Goal: Information Seeking & Learning: Find contact information

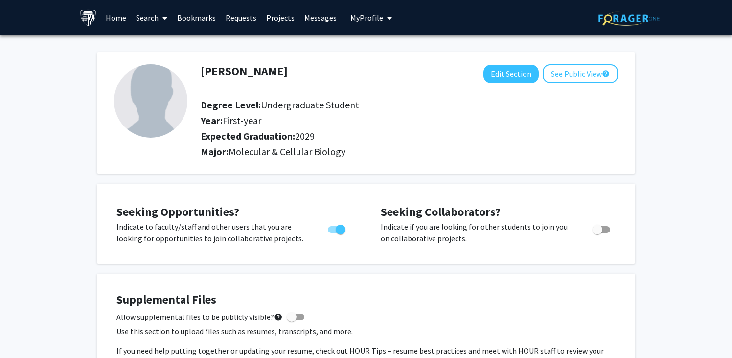
click at [147, 23] on link "Search" at bounding box center [151, 17] width 41 height 34
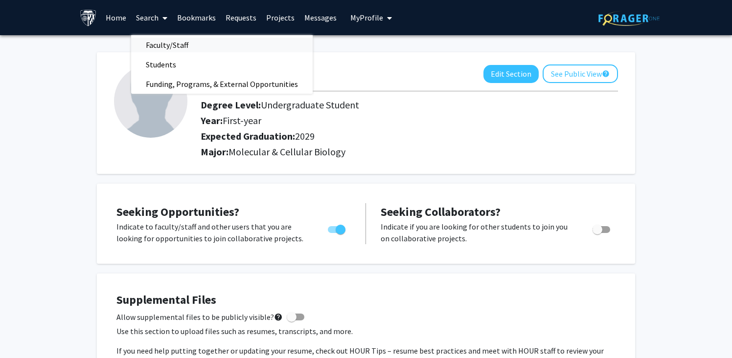
click at [161, 49] on span "Faculty/Staff" at bounding box center [167, 45] width 72 height 20
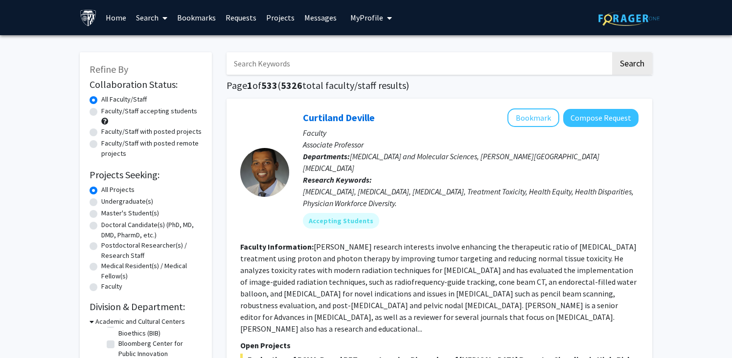
click at [358, 72] on input "Search Keywords" at bounding box center [418, 63] width 384 height 22
type input "drug"
click at [612, 52] on button "Search" at bounding box center [632, 63] width 40 height 22
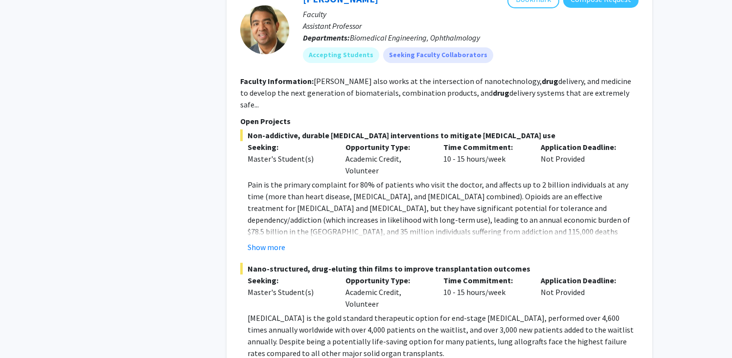
scroll to position [1260, 0]
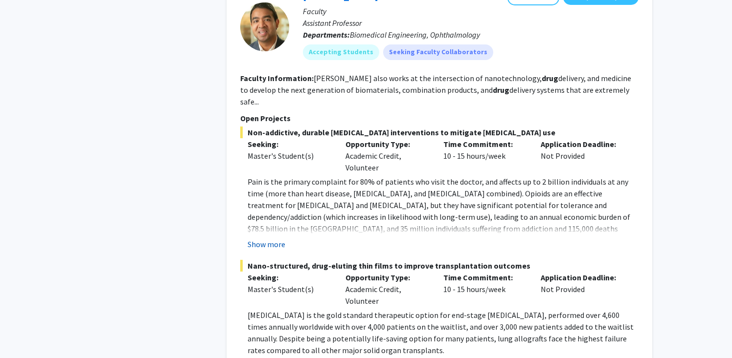
click at [275, 239] on button "Show more" at bounding box center [266, 245] width 38 height 12
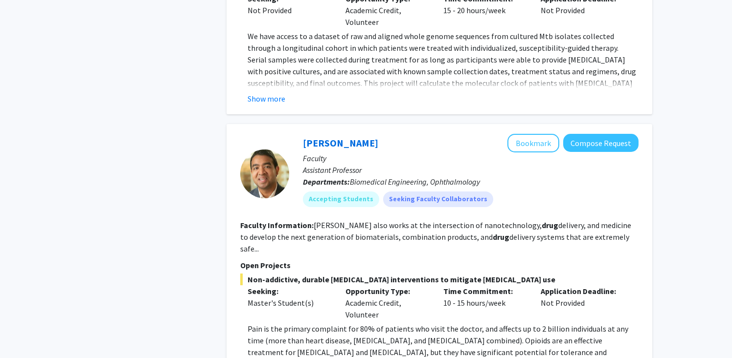
scroll to position [1107, 0]
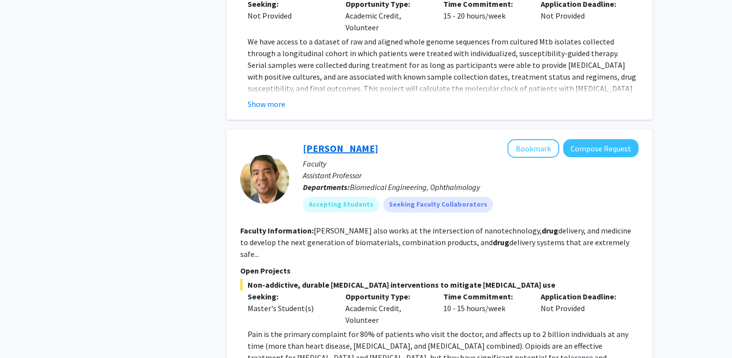
click at [338, 142] on link "[PERSON_NAME]" at bounding box center [340, 148] width 75 height 12
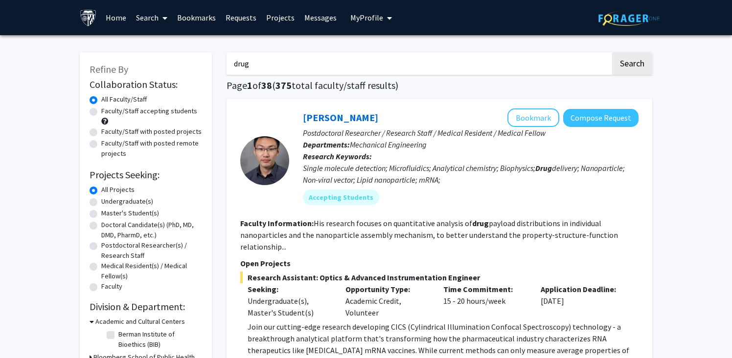
click at [368, 66] on input "drug" at bounding box center [418, 63] width 384 height 22
type input "d"
type input "heart"
click at [612, 52] on button "Search" at bounding box center [632, 63] width 40 height 22
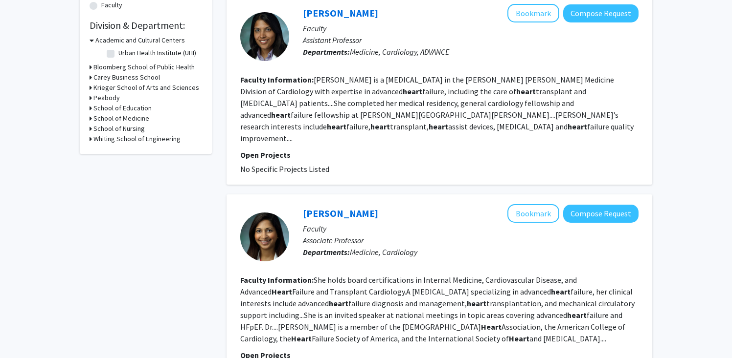
scroll to position [260, 0]
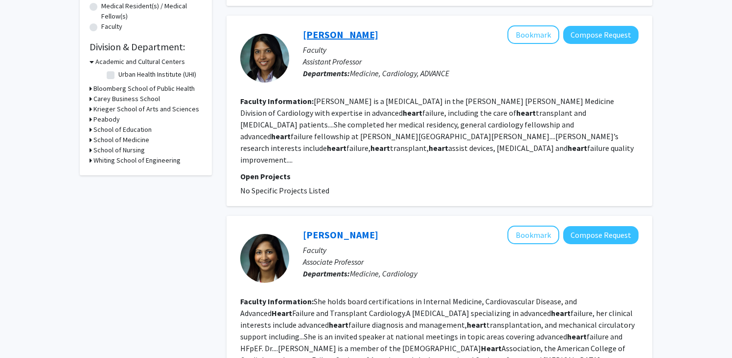
click at [343, 33] on link "[PERSON_NAME]" at bounding box center [340, 34] width 75 height 12
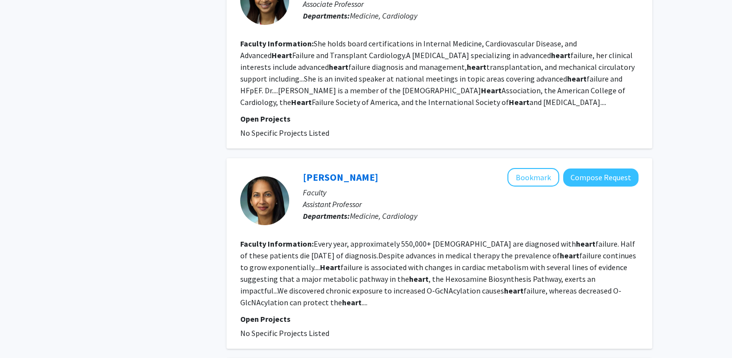
scroll to position [520, 0]
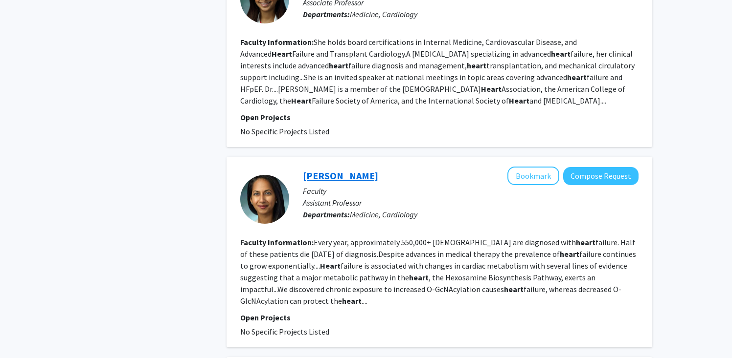
click at [338, 170] on link "[PERSON_NAME]" at bounding box center [340, 176] width 75 height 12
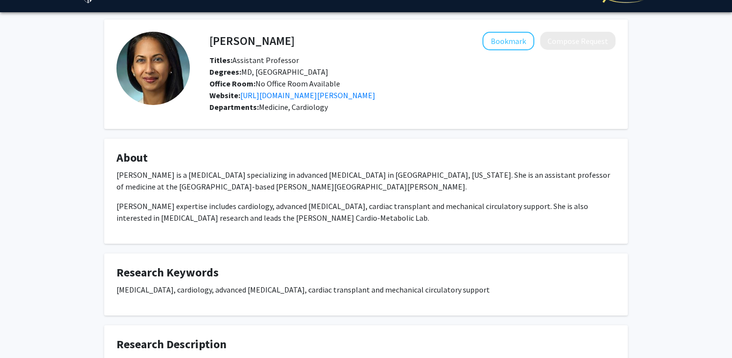
scroll to position [25, 0]
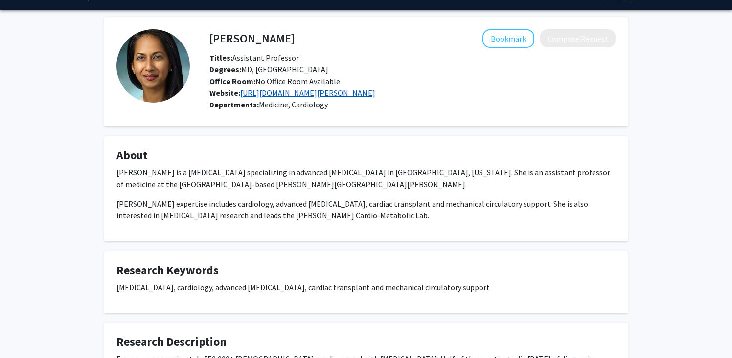
click at [344, 91] on link "[URL][DOMAIN_NAME][PERSON_NAME]" at bounding box center [307, 93] width 135 height 10
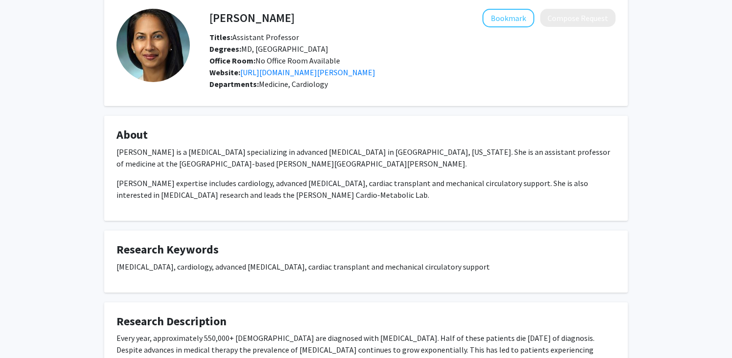
scroll to position [0, 0]
